Goal: Transaction & Acquisition: Subscribe to service/newsletter

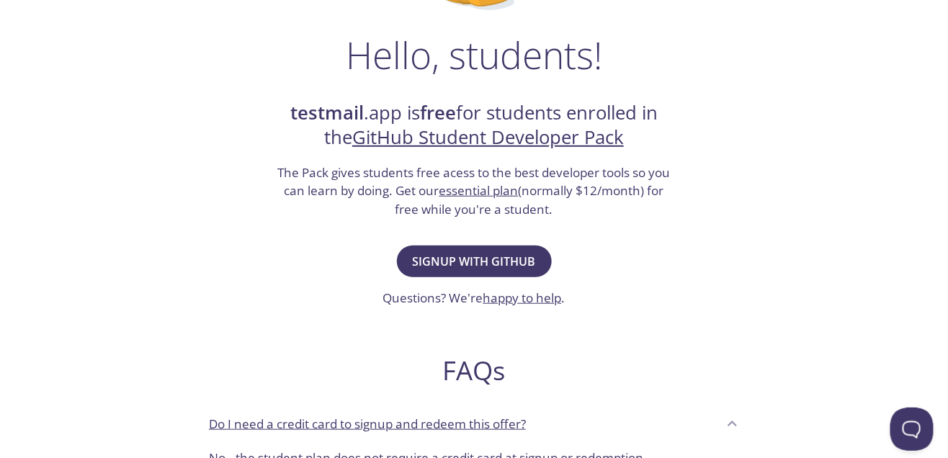
scroll to position [212, 0]
click at [511, 251] on span "Signup with GitHub" at bounding box center [474, 261] width 123 height 20
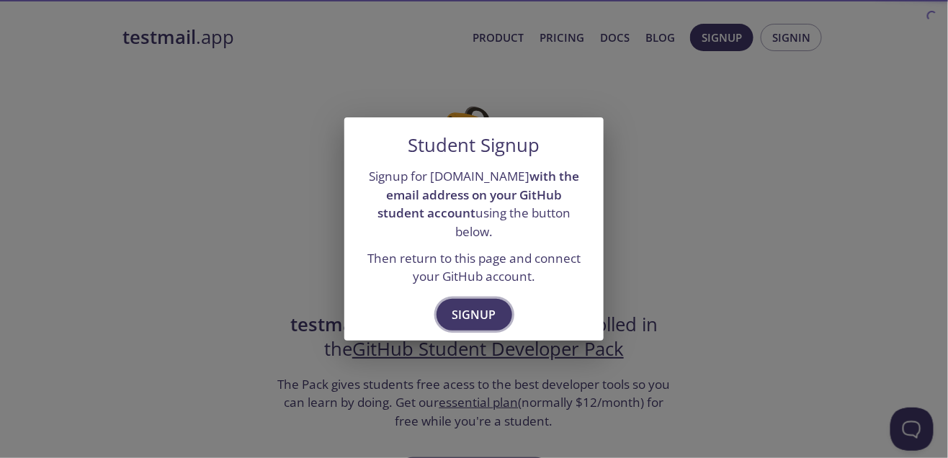
click at [490, 305] on span "Signup" at bounding box center [474, 315] width 44 height 20
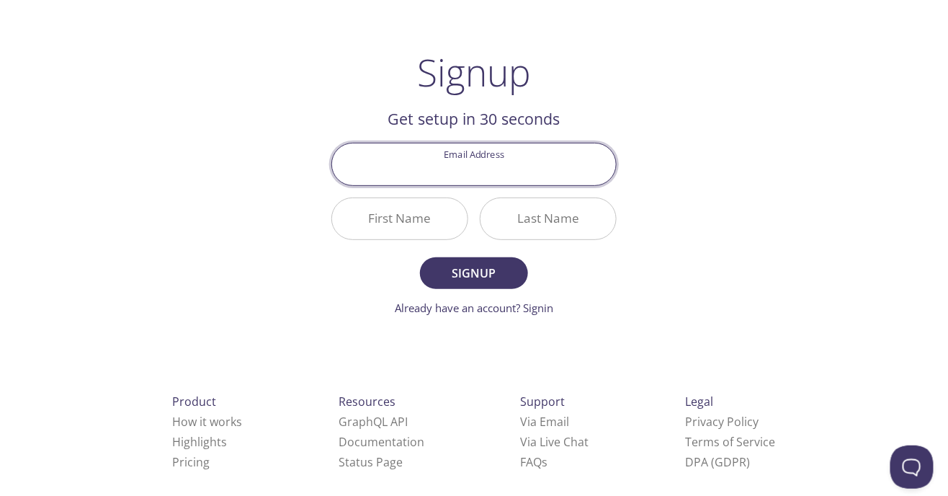
scroll to position [71, 0]
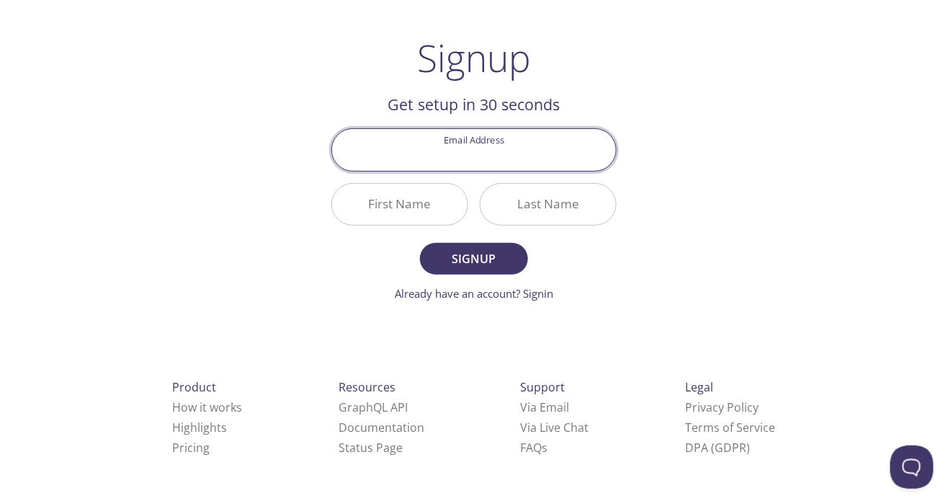
click at [390, 161] on input "Email Address" at bounding box center [474, 149] width 284 height 41
click at [301, 107] on div "testmail .app Product Pricing Docs Blog Signup Signin Signup Get setup in 30 se…" at bounding box center [474, 274] width 738 height 661
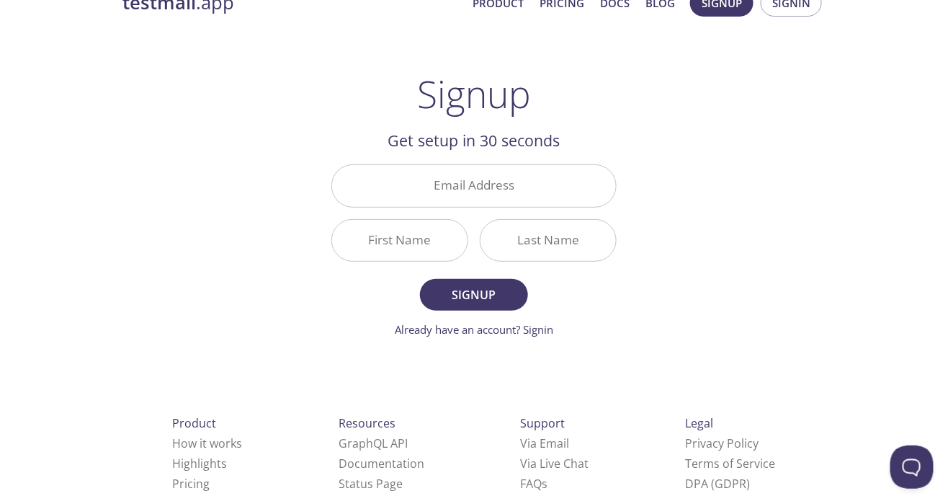
scroll to position [0, 0]
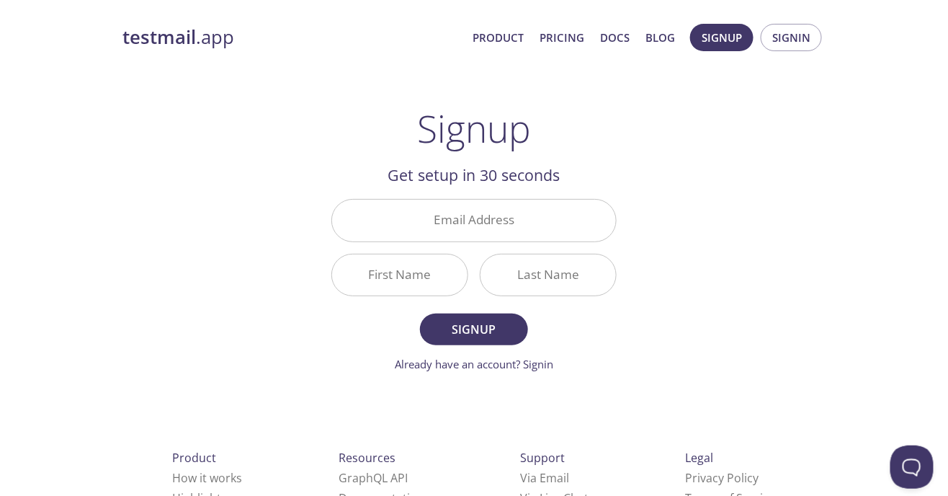
click at [395, 230] on input "Email Address" at bounding box center [474, 220] width 284 height 41
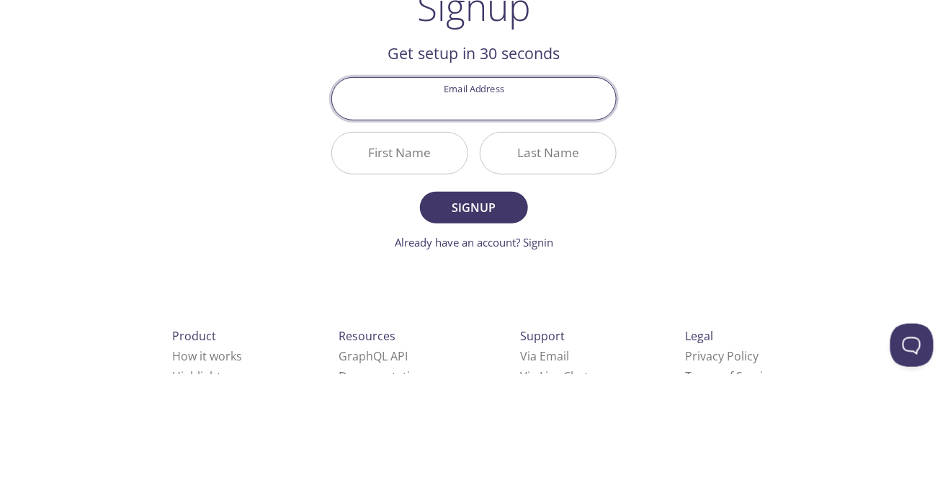
type input "[EMAIL_ADDRESS][DOMAIN_NAME]"
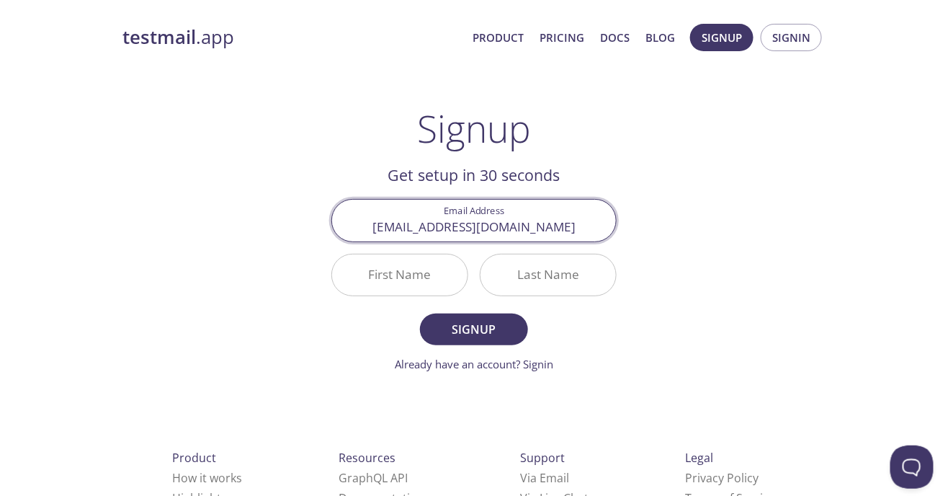
click at [395, 275] on input "First Name" at bounding box center [399, 274] width 135 height 41
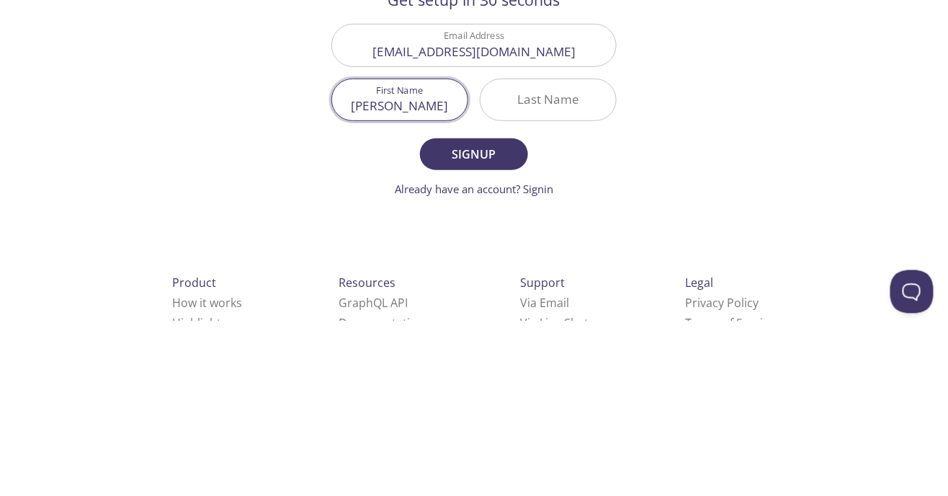
type input "[PERSON_NAME]"
click at [548, 281] on input "Last Name" at bounding box center [548, 274] width 135 height 41
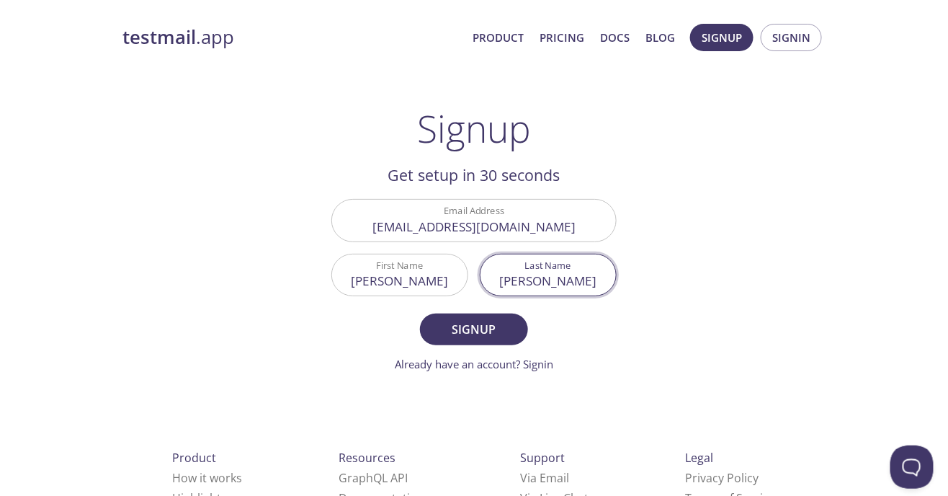
type input "[PERSON_NAME]"
click at [497, 330] on span "Signup" at bounding box center [474, 329] width 76 height 20
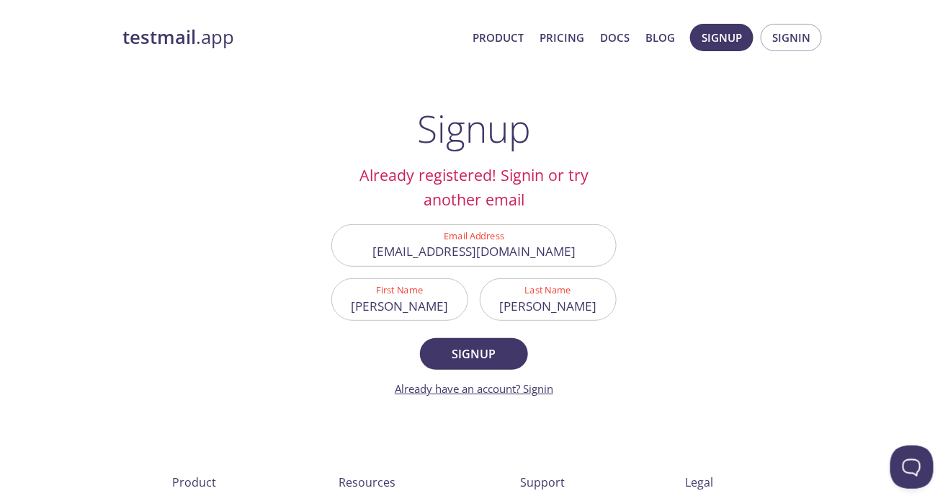
click at [551, 393] on link "Already have an account? Signin" at bounding box center [474, 388] width 158 height 14
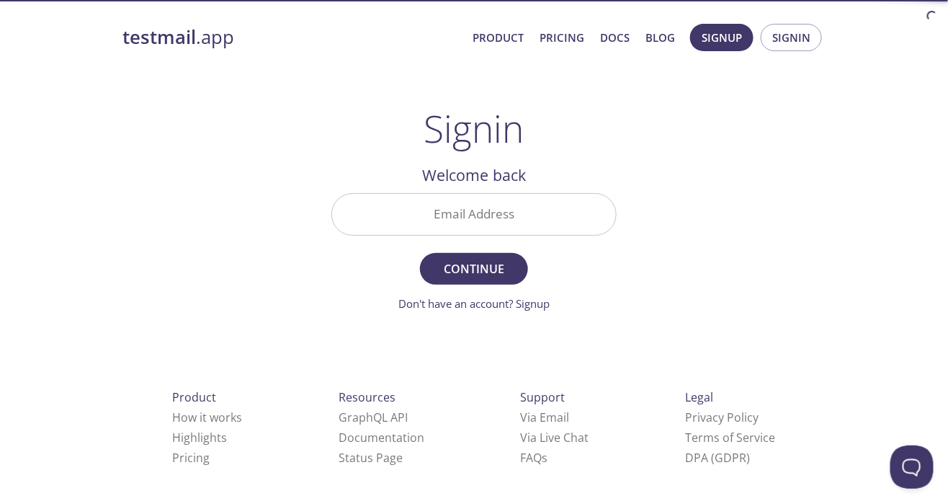
click at [555, 216] on input "Email Address" at bounding box center [474, 214] width 284 height 41
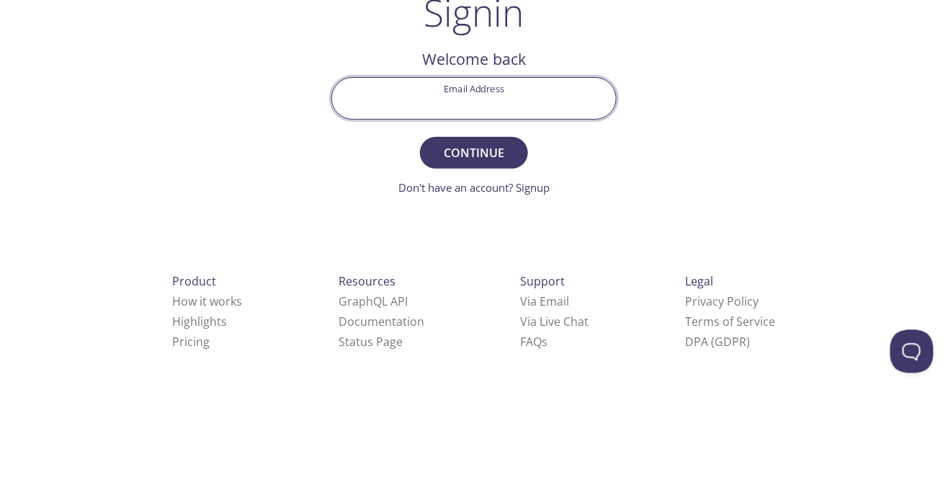
type input "[EMAIL_ADDRESS][DOMAIN_NAME]"
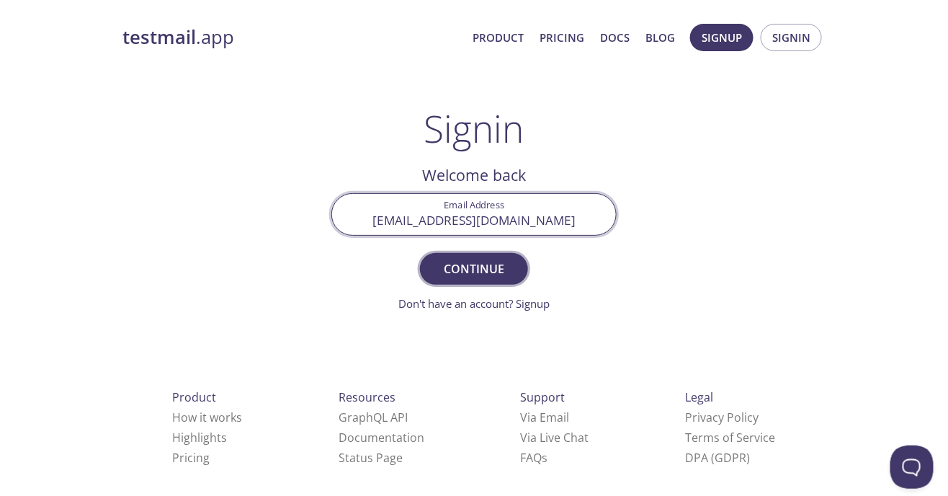
click at [492, 265] on span "Continue" at bounding box center [474, 269] width 76 height 20
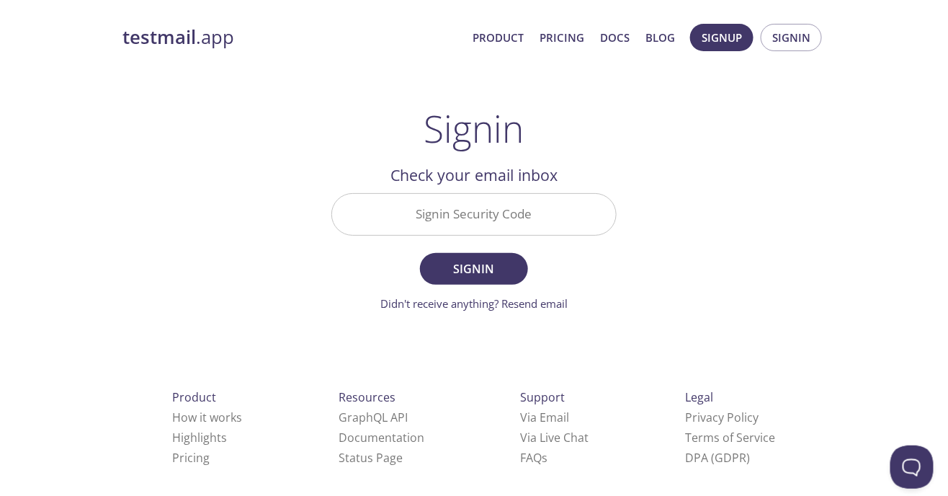
click at [418, 216] on input "Signin Security Code" at bounding box center [474, 214] width 284 height 41
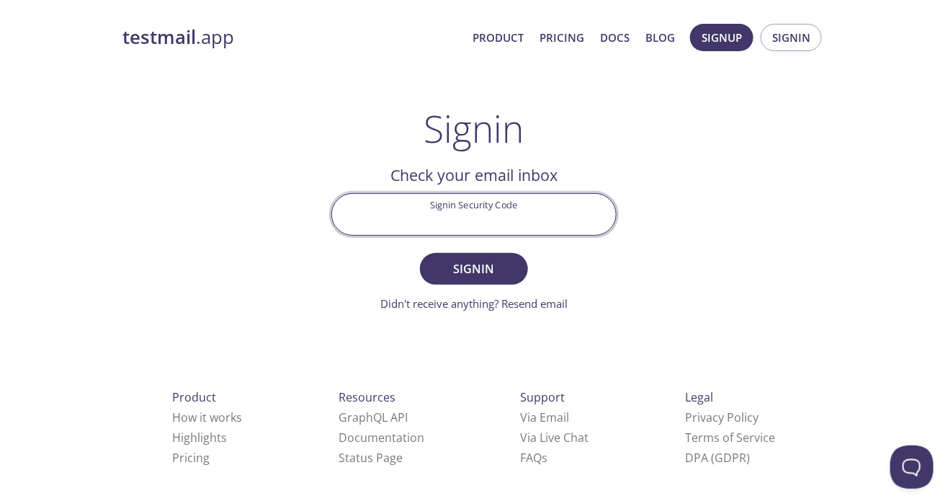
click at [491, 225] on input "Signin Security Code" at bounding box center [474, 214] width 284 height 41
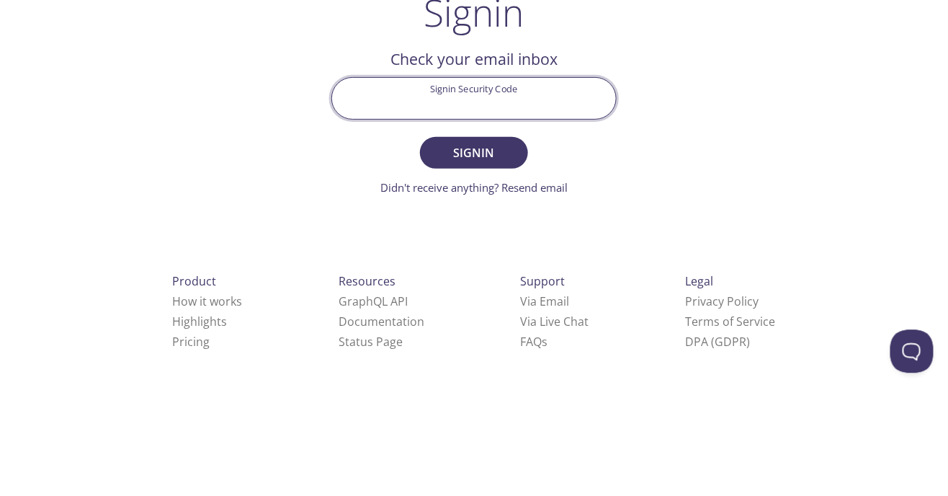
paste input "G74FQ9Y"
type input "G74FQ9Y"
click at [506, 262] on span "Signin" at bounding box center [474, 269] width 76 height 20
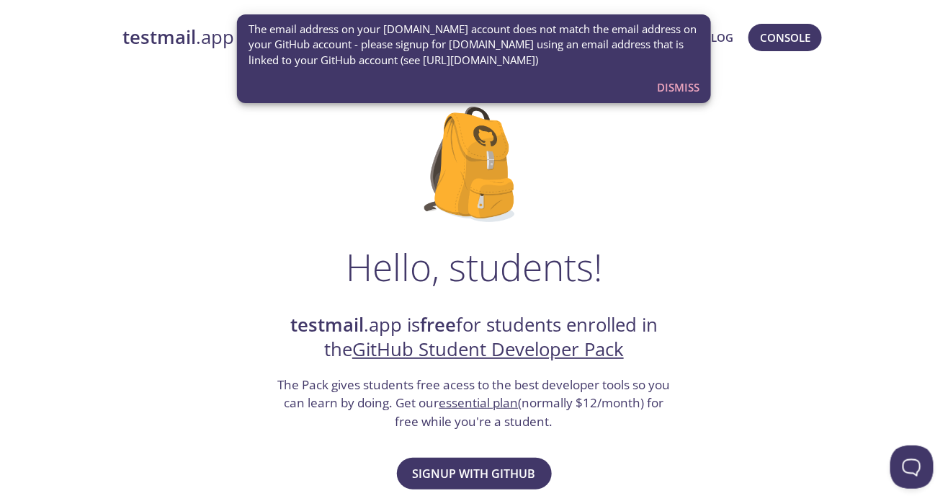
click at [684, 94] on span "Dismiss" at bounding box center [678, 87] width 43 height 19
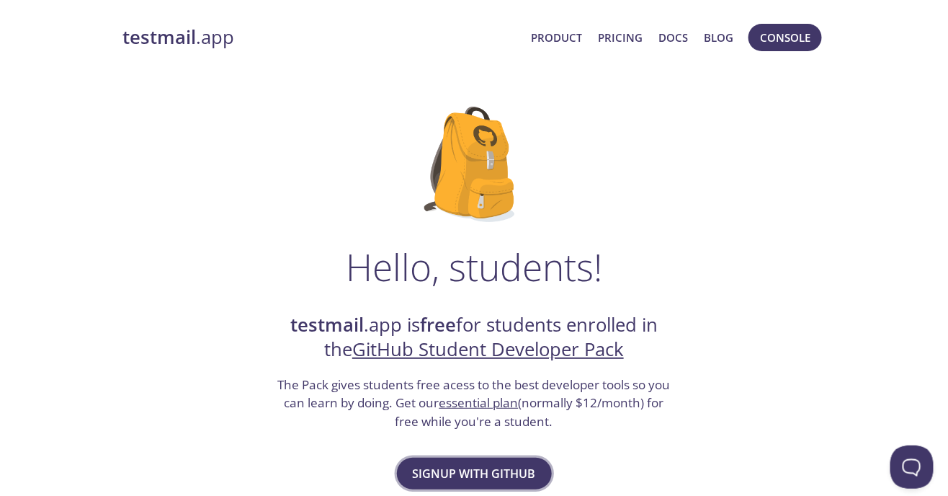
click at [445, 457] on span "Signup with GitHub" at bounding box center [474, 473] width 123 height 20
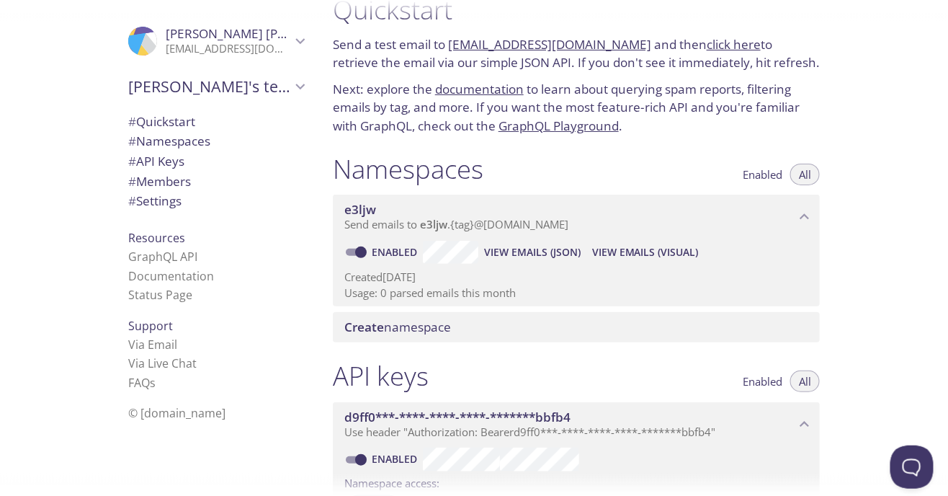
scroll to position [6, 0]
